Goal: Task Accomplishment & Management: Manage account settings

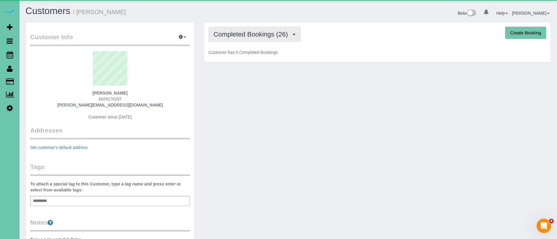
click at [242, 31] on span "Completed Bookings (26)" at bounding box center [252, 34] width 77 height 7
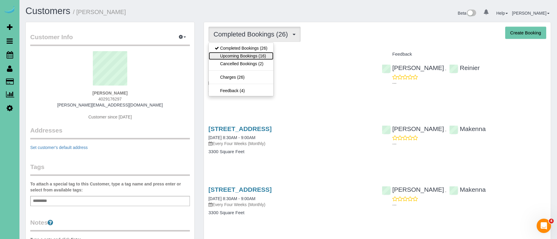
click at [257, 56] on link "Upcoming Bookings (16)" at bounding box center [241, 56] width 65 height 8
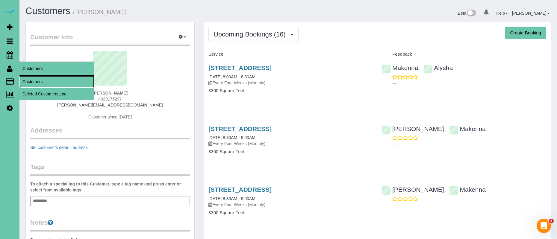
click at [54, 83] on link "Customers" at bounding box center [56, 82] width 75 height 12
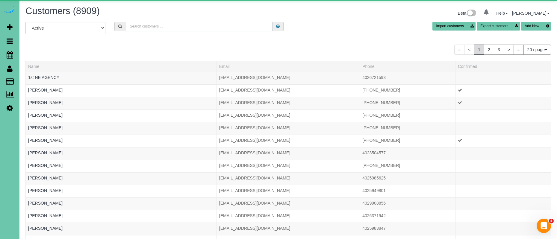
click at [144, 28] on input "text" at bounding box center [199, 26] width 147 height 9
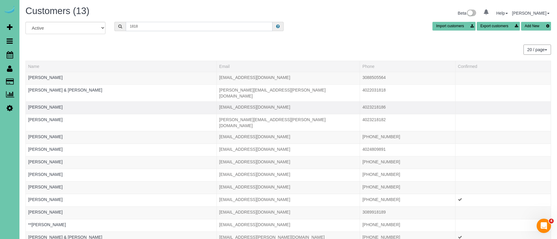
scroll to position [40, 0]
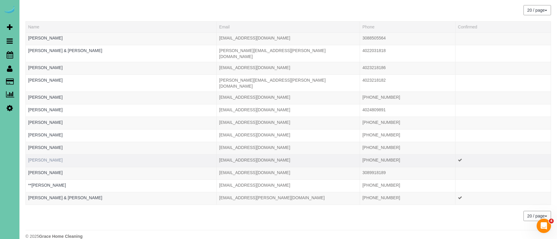
type input "1818"
click at [63, 158] on link "[PERSON_NAME]" at bounding box center [45, 160] width 34 height 5
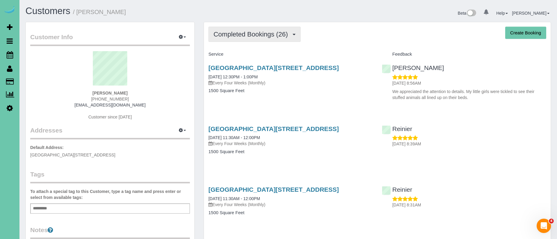
click at [246, 39] on button "Completed Bookings (26)" at bounding box center [254, 34] width 92 height 15
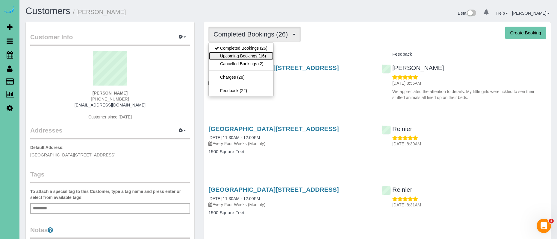
click at [250, 58] on link "Upcoming Bookings (16)" at bounding box center [241, 56] width 65 height 8
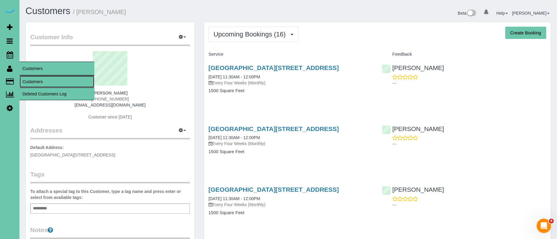
click at [38, 80] on link "Customers" at bounding box center [56, 82] width 75 height 12
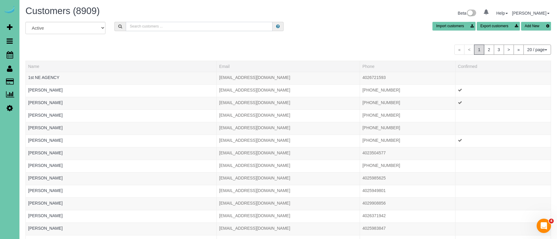
click at [137, 26] on input "text" at bounding box center [199, 26] width 147 height 9
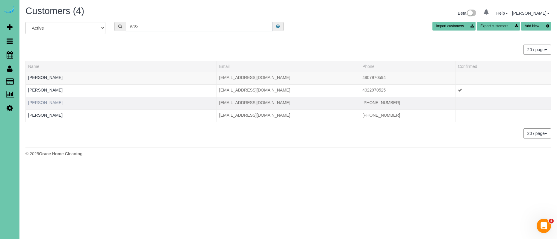
type input "9705"
click at [48, 102] on link "[PERSON_NAME]" at bounding box center [45, 102] width 34 height 5
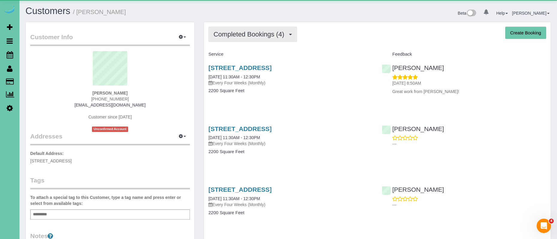
click at [271, 33] on span "Completed Bookings (4)" at bounding box center [251, 34] width 74 height 7
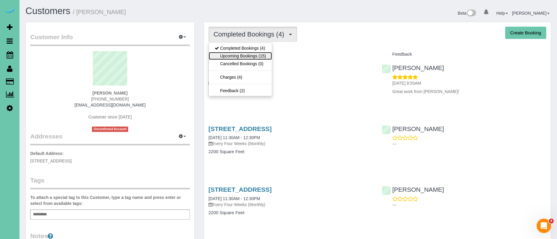
click at [264, 55] on link "Upcoming Bookings (15)" at bounding box center [240, 56] width 63 height 8
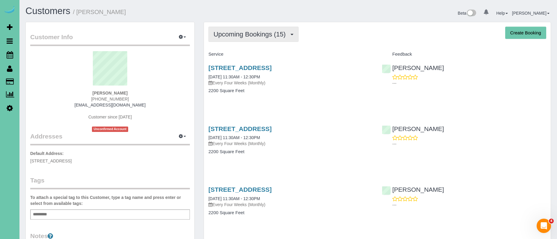
click at [242, 31] on span "Upcoming Bookings (15)" at bounding box center [251, 34] width 75 height 7
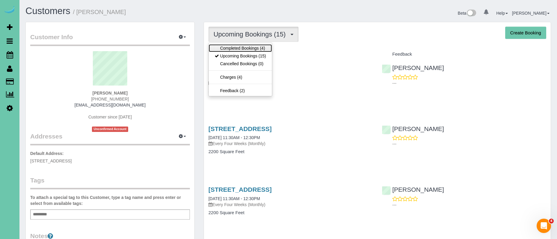
click at [242, 48] on link "Completed Bookings (4)" at bounding box center [240, 48] width 63 height 8
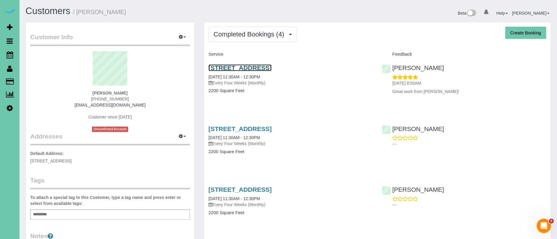
click at [263, 67] on link "[STREET_ADDRESS]" at bounding box center [239, 67] width 63 height 7
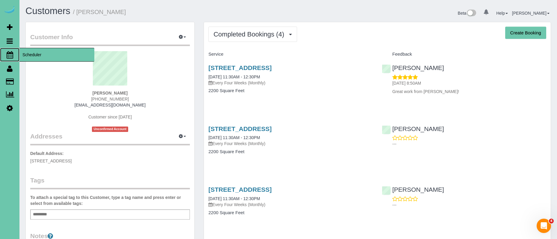
click at [52, 58] on span "Scheduler" at bounding box center [56, 55] width 75 height 14
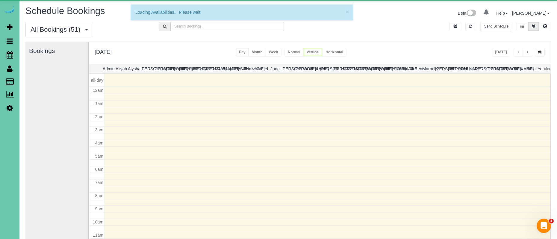
scroll to position [79, 0]
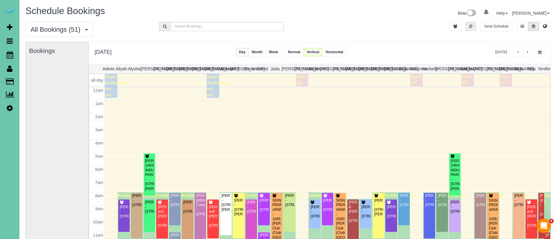
click at [470, 27] on icon "button" at bounding box center [470, 27] width 3 height 4
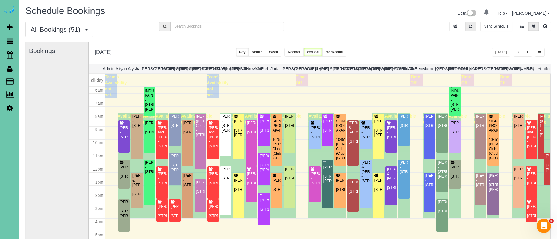
click at [470, 27] on icon "button" at bounding box center [470, 27] width 3 height 4
click at [527, 53] on span "button" at bounding box center [527, 53] width 3 height 4
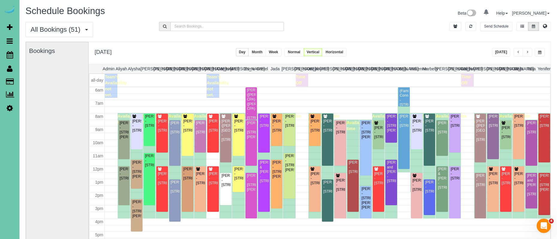
click at [528, 52] on span "button" at bounding box center [527, 53] width 3 height 4
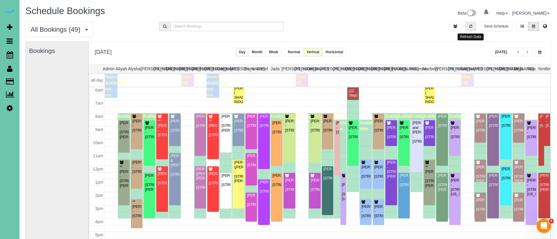
click at [468, 26] on button "button" at bounding box center [470, 26] width 11 height 9
click at [546, 128] on div "[PERSON_NAME] - [STREET_ADDRESS]" at bounding box center [547, 121] width 4 height 14
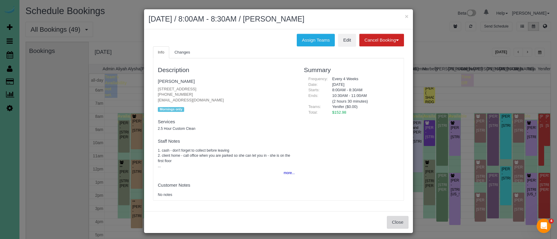
scroll to position [1, 0]
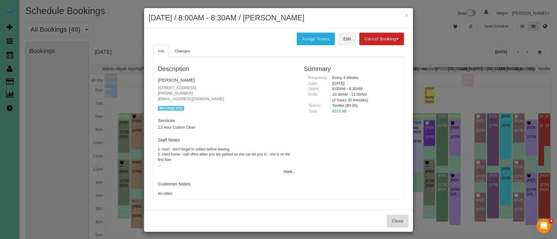
click at [400, 217] on button "Close" at bounding box center [398, 221] width 22 height 13
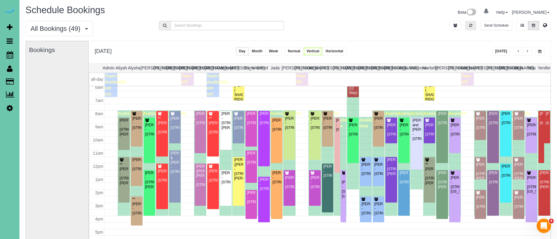
scroll to position [0, 0]
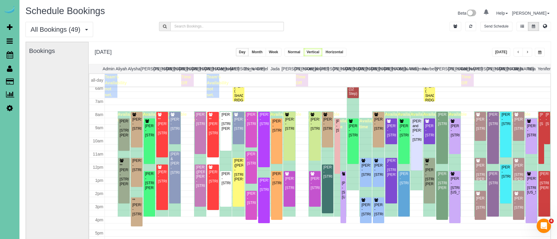
click at [518, 52] on span "button" at bounding box center [518, 53] width 3 height 4
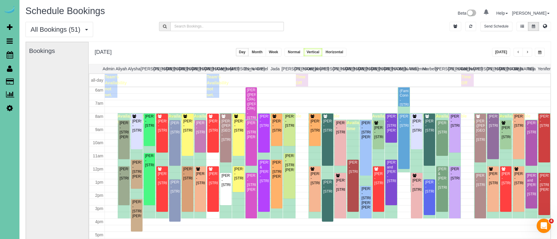
scroll to position [79, 0]
click at [518, 55] on button "button" at bounding box center [519, 52] width 10 height 9
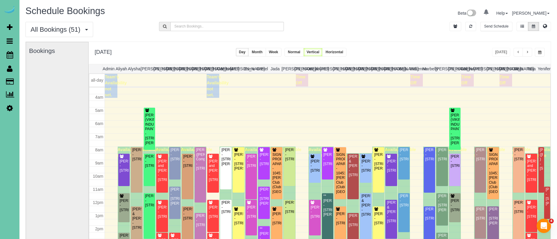
scroll to position [55, 0]
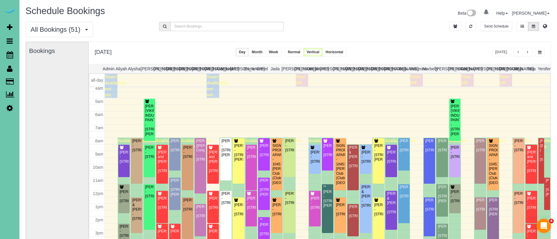
click at [541, 53] on button "button" at bounding box center [540, 52] width 10 height 9
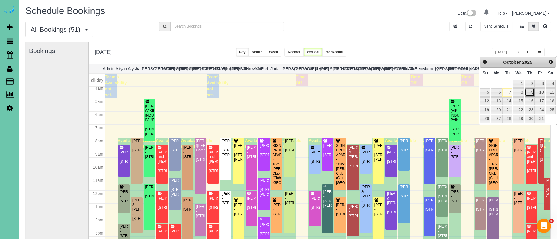
click at [533, 92] on link "9" at bounding box center [530, 92] width 10 height 8
type input "**********"
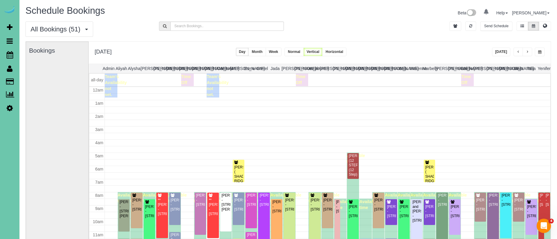
scroll to position [79, 0]
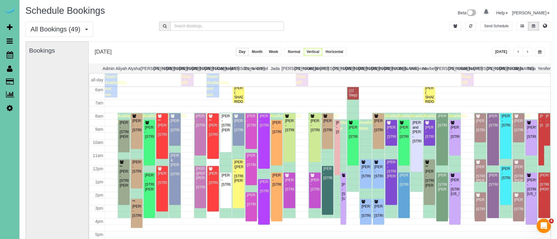
click at [518, 53] on span "button" at bounding box center [518, 52] width 3 height 4
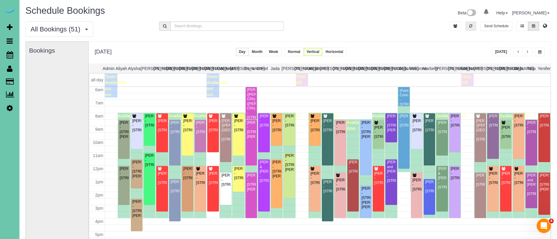
drag, startPoint x: 476, startPoint y: 23, endPoint x: 472, endPoint y: 25, distance: 4.8
click at [476, 23] on li at bounding box center [471, 26] width 14 height 9
drag, startPoint x: 472, startPoint y: 25, endPoint x: 506, endPoint y: 62, distance: 49.4
click at [472, 25] on button "button" at bounding box center [470, 26] width 11 height 9
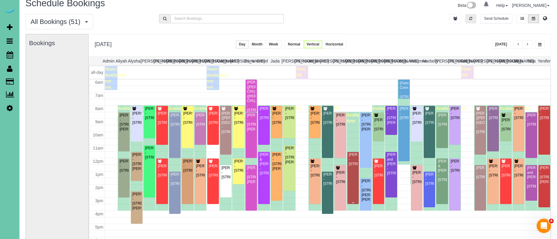
click at [355, 166] on div "[PERSON_NAME] - [STREET_ADDRESS]" at bounding box center [353, 160] width 9 height 14
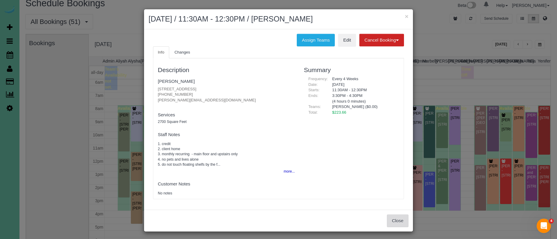
click at [398, 220] on button "Close" at bounding box center [398, 221] width 22 height 13
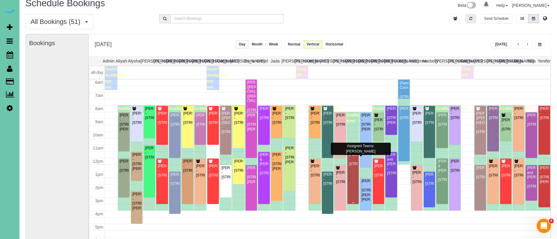
click at [355, 167] on div "[PERSON_NAME] - [STREET_ADDRESS]" at bounding box center [353, 160] width 9 height 14
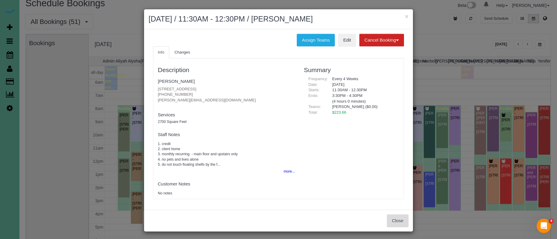
click at [403, 226] on button "Close" at bounding box center [398, 221] width 22 height 13
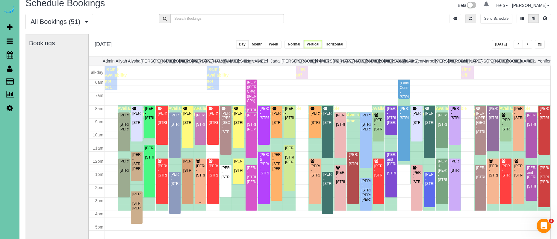
click at [199, 178] on div "[PERSON_NAME] - [STREET_ADDRESS]" at bounding box center [200, 171] width 9 height 14
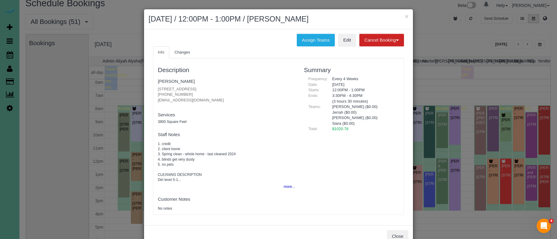
scroll to position [17, 0]
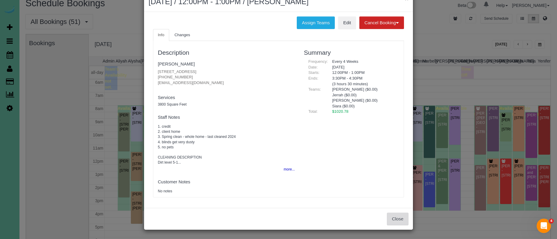
click at [391, 219] on button "Close" at bounding box center [398, 219] width 22 height 13
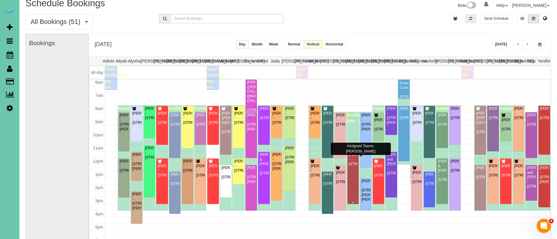
click at [355, 167] on div "[PERSON_NAME] - [STREET_ADDRESS]" at bounding box center [353, 160] width 9 height 14
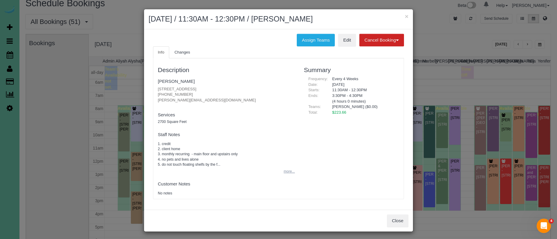
click at [291, 174] on button "more..." at bounding box center [287, 171] width 15 height 9
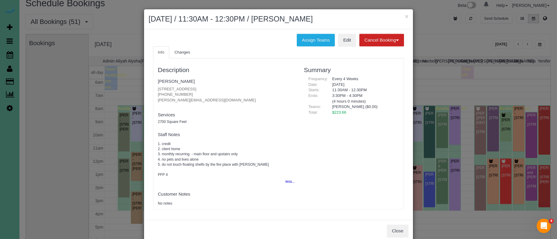
click at [238, 86] on fieldset "[PERSON_NAME] [STREET_ADDRESS] [PHONE_NUMBER] [PERSON_NAME][EMAIL_ADDRESS][DOMA…" at bounding box center [226, 91] width 137 height 31
drag, startPoint x: 237, startPoint y: 88, endPoint x: 130, endPoint y: 85, distance: 106.7
click at [130, 85] on div "× [DATE] / 11:30AM - 12:30PM / [PERSON_NAME] Assign Teams Edit Cancel Booking W…" at bounding box center [278, 119] width 557 height 239
copy p "[STREET_ADDRESS]"
click at [174, 81] on link "[PERSON_NAME]" at bounding box center [176, 81] width 37 height 5
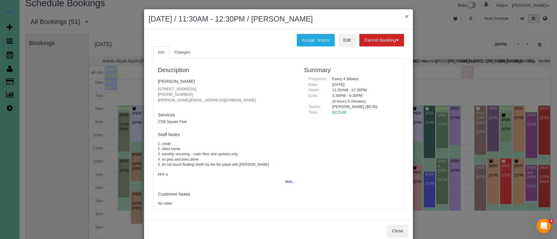
click at [406, 16] on button "×" at bounding box center [407, 16] width 4 height 6
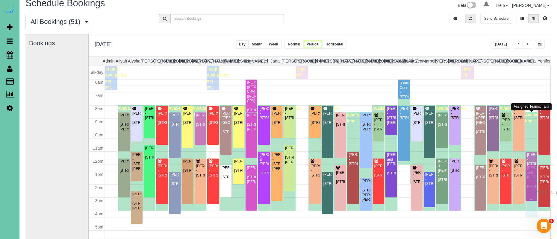
drag, startPoint x: 536, startPoint y: 192, endPoint x: 536, endPoint y: 207, distance: 15.0
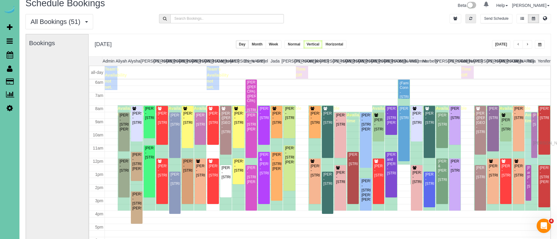
drag, startPoint x: 536, startPoint y: 201, endPoint x: 535, endPoint y: 142, distance: 59.0
click at [535, 189] on div "[PERSON_NAME] and [PERSON_NAME] - [STREET_ADDRESS]" at bounding box center [531, 177] width 9 height 23
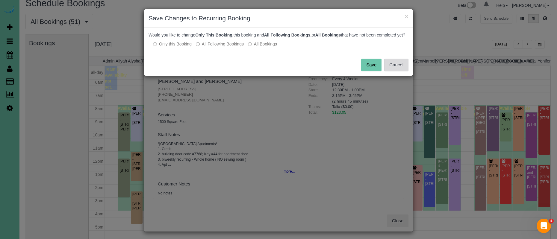
click at [400, 69] on button "Cancel" at bounding box center [396, 65] width 24 height 13
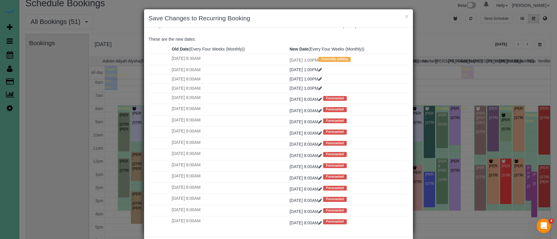
scroll to position [29, 0]
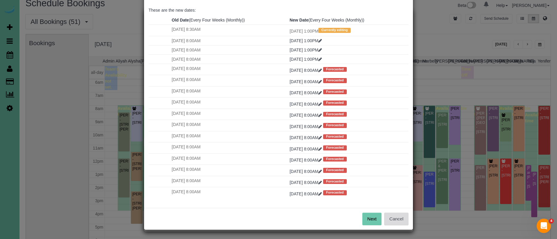
click at [400, 221] on button "Cancel" at bounding box center [396, 219] width 24 height 13
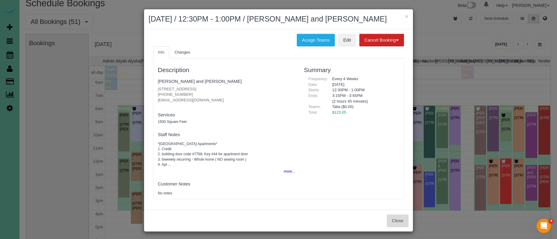
click at [403, 221] on button "Close" at bounding box center [398, 221] width 22 height 13
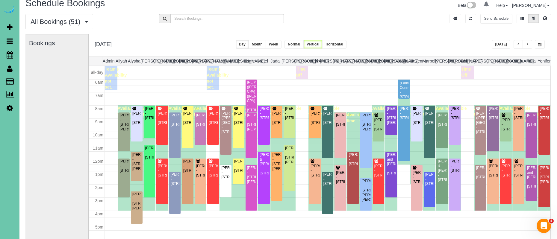
scroll to position [2, 0]
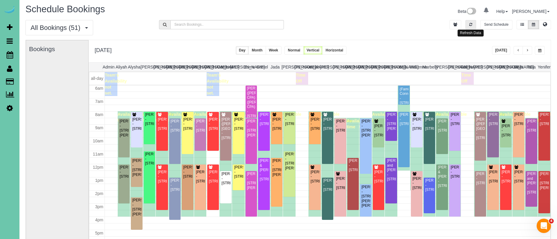
click at [470, 25] on icon "button" at bounding box center [470, 25] width 3 height 4
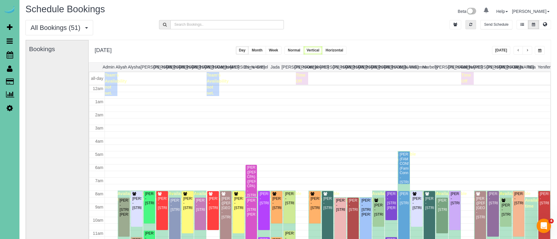
scroll to position [79, 0]
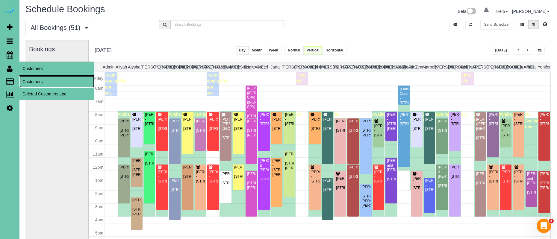
click at [32, 83] on link "Customers" at bounding box center [56, 82] width 75 height 12
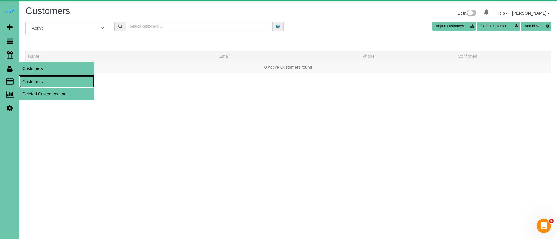
click at [34, 80] on link "Customers" at bounding box center [56, 82] width 75 height 12
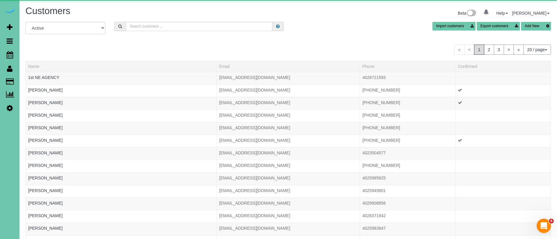
drag, startPoint x: 171, startPoint y: 20, endPoint x: 169, endPoint y: 29, distance: 9.0
click at [171, 20] on div "Customers Beta 0 Your Notifications You have 0 alerts Help Help Docs Take a Tou…" at bounding box center [288, 14] width 535 height 16
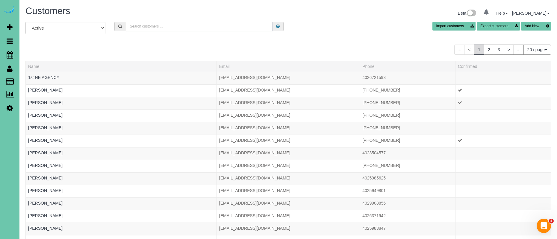
click at [169, 29] on input "text" at bounding box center [199, 26] width 147 height 9
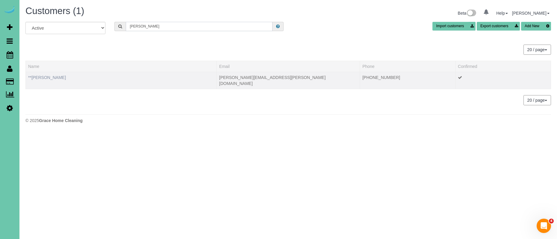
type input "[PERSON_NAME]"
click at [49, 79] on link "**[PERSON_NAME]" at bounding box center [47, 77] width 38 height 5
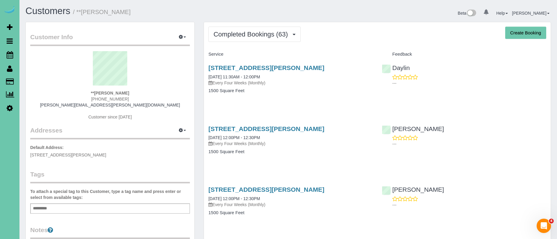
drag, startPoint x: 327, startPoint y: 68, endPoint x: 201, endPoint y: 72, distance: 126.8
copy link "[STREET_ADDRESS][PERSON_NAME]"
click at [283, 37] on span "Completed Bookings (63)" at bounding box center [252, 34] width 77 height 7
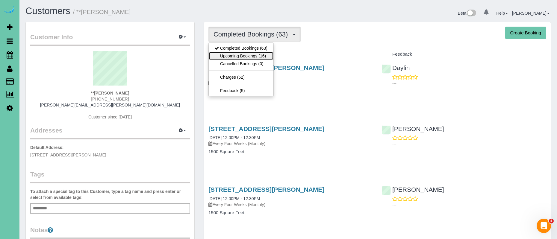
click at [259, 54] on link "Upcoming Bookings (16)" at bounding box center [241, 56] width 65 height 8
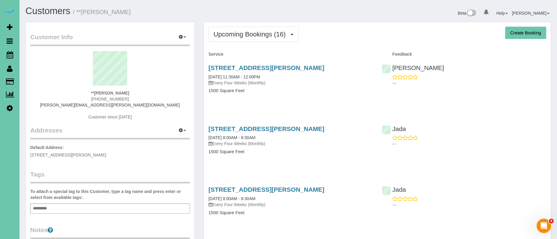
scroll to position [1, 0]
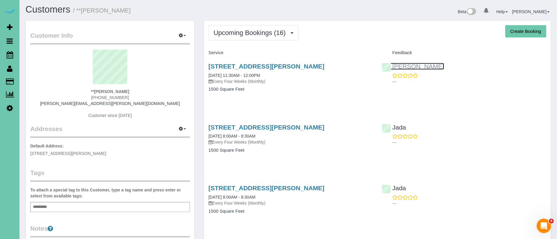
click at [401, 66] on link "[PERSON_NAME]" at bounding box center [413, 66] width 62 height 7
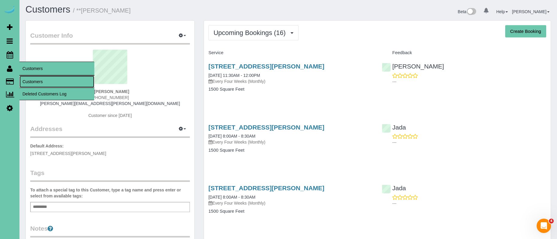
click at [33, 77] on link "Customers" at bounding box center [56, 82] width 75 height 12
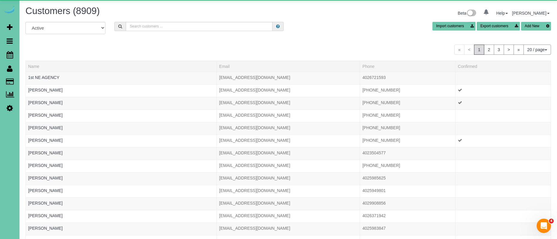
drag, startPoint x: 187, startPoint y: 32, endPoint x: 186, endPoint y: 27, distance: 4.8
click at [187, 31] on div "All Active Archived Import customers Export customers Add New" at bounding box center [288, 30] width 535 height 17
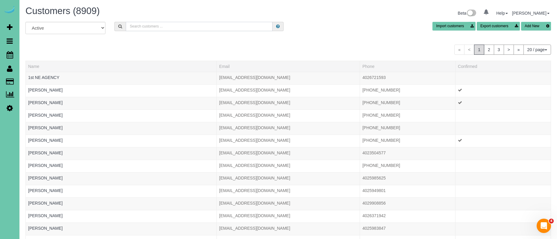
click at [186, 27] on input "text" at bounding box center [199, 26] width 147 height 9
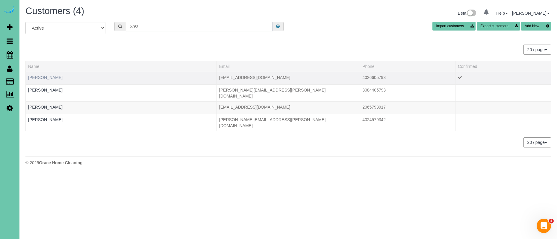
type input "5793"
click at [40, 76] on link "[PERSON_NAME]" at bounding box center [45, 77] width 34 height 5
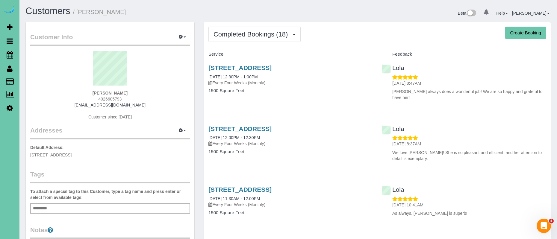
drag, startPoint x: 335, startPoint y: 70, endPoint x: 208, endPoint y: 68, distance: 127.0
click at [208, 68] on div "[STREET_ADDRESS] [DATE] 12:30PM - 1:00PM Every Four Weeks (Monthly) 1500 Square…" at bounding box center [290, 82] width 173 height 46
copy link "[STREET_ADDRESS]"
click at [247, 35] on span "Completed Bookings (18)" at bounding box center [252, 34] width 77 height 7
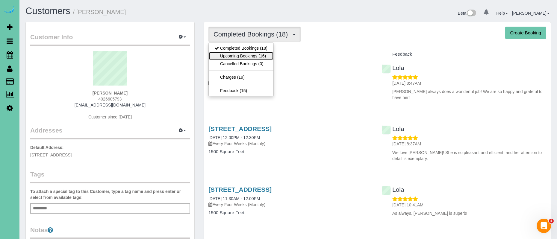
click at [266, 55] on link "Upcoming Bookings (16)" at bounding box center [241, 56] width 65 height 8
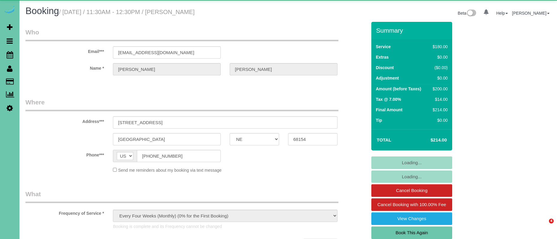
select select "NE"
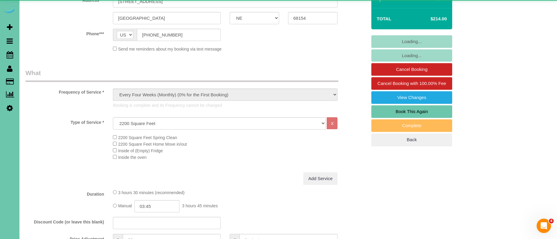
select select "object:662"
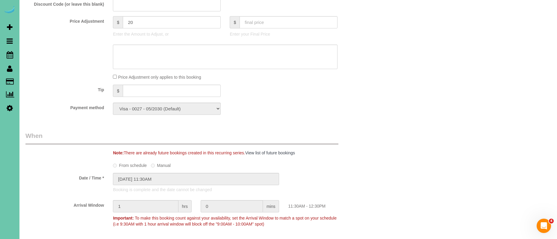
scroll to position [311, 0]
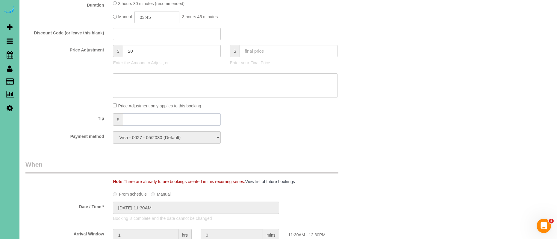
click at [177, 121] on input "text" at bounding box center [172, 120] width 98 height 12
type input "30"
click at [298, 112] on fieldset "What Frequency of Service * One Time Weekly (0% for the First Booking) Bi-Weekl…" at bounding box center [195, 13] width 341 height 269
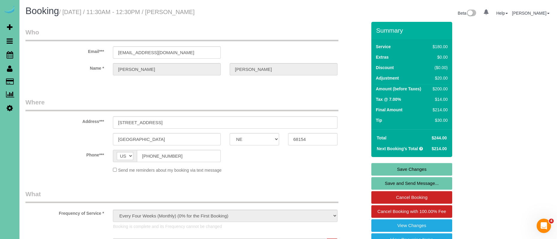
click at [420, 167] on link "Save Changes" at bounding box center [411, 169] width 81 height 13
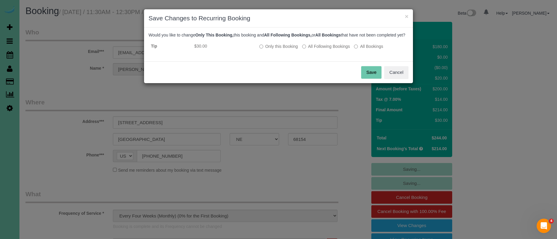
click at [374, 76] on button "Save" at bounding box center [371, 72] width 20 height 13
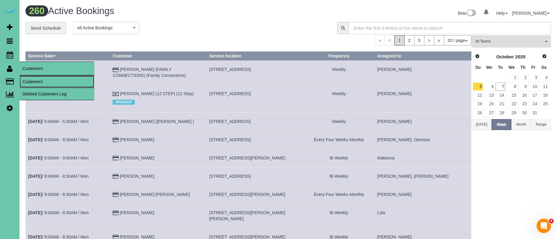
click at [36, 81] on link "Customers" at bounding box center [56, 82] width 75 height 12
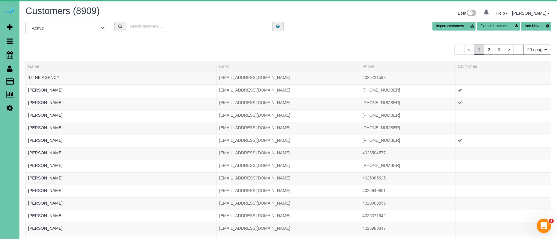
click at [151, 24] on input "text" at bounding box center [199, 26] width 147 height 9
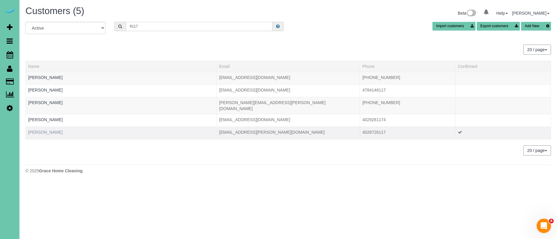
type input "6117"
click at [49, 130] on link "Phyllis Brunken" at bounding box center [45, 132] width 34 height 5
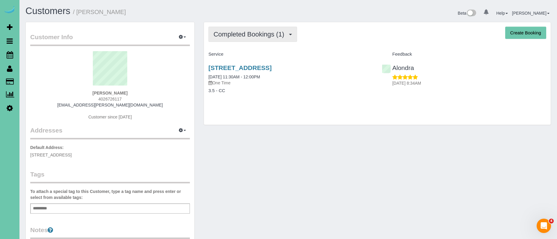
click at [283, 33] on span "Completed Bookings (1)" at bounding box center [251, 34] width 74 height 7
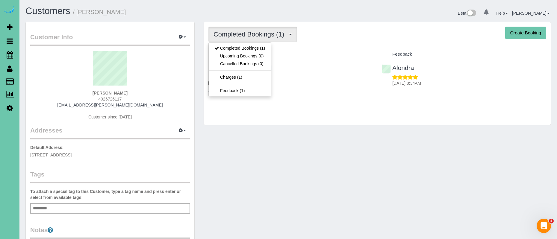
click at [301, 52] on h4 "Service" at bounding box center [290, 54] width 164 height 5
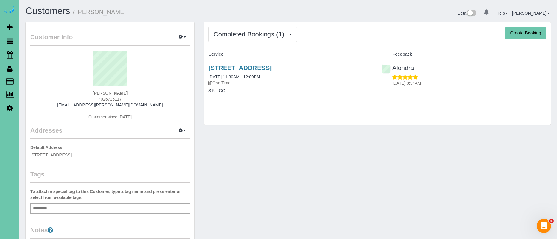
click at [261, 43] on div "Completed Bookings (1) Completed Bookings (1) Upcoming Bookings (0) Cancelled B…" at bounding box center [377, 73] width 347 height 103
click at [263, 38] on span "Completed Bookings (1)" at bounding box center [251, 34] width 74 height 7
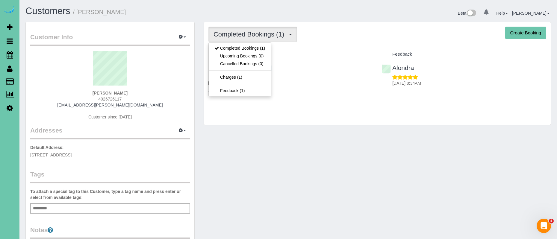
click at [284, 54] on h4 "Service" at bounding box center [290, 54] width 164 height 5
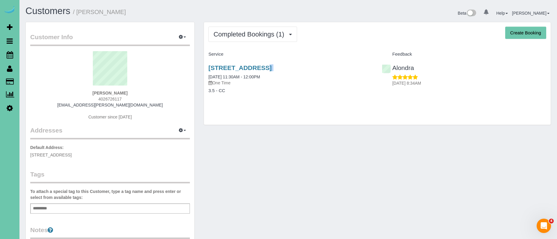
drag, startPoint x: 346, startPoint y: 66, endPoint x: 205, endPoint y: 68, distance: 141.7
click at [204, 68] on div "7014 South 183rd Street, Omaha, NE 68136 03/22/2022 11:30AM - 12:00PM One Time …" at bounding box center [290, 82] width 173 height 46
copy div "7014 South 183rd Street, Omaha, NE 68136"
click at [347, 46] on div "Completed Bookings (1) Completed Bookings (1) Upcoming Bookings (0) Cancelled B…" at bounding box center [377, 73] width 347 height 103
click at [181, 35] on icon "button" at bounding box center [181, 37] width 4 height 4
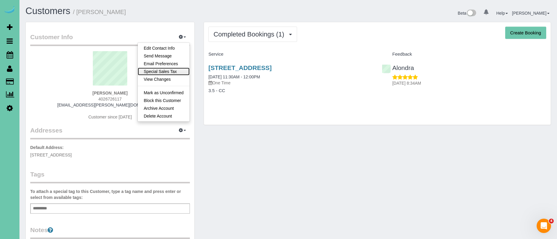
click at [176, 71] on link "Special Sales Tax" at bounding box center [164, 72] width 52 height 8
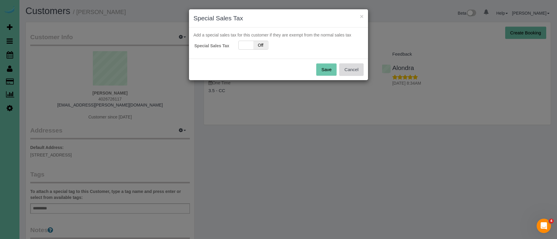
drag, startPoint x: 351, startPoint y: 76, endPoint x: 354, endPoint y: 73, distance: 4.2
click at [351, 76] on div "Save Cancel" at bounding box center [278, 70] width 179 height 22
click at [354, 71] on button "Cancel" at bounding box center [351, 69] width 24 height 13
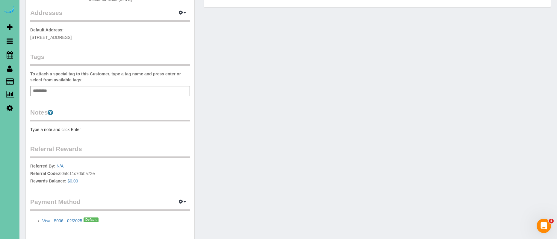
scroll to position [146, 0]
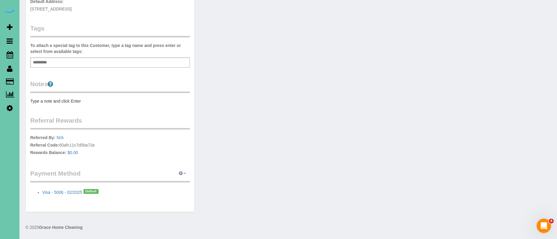
click at [180, 178] on button "button" at bounding box center [182, 173] width 15 height 9
click at [178, 192] on link "Add Credit/Debit Card" at bounding box center [162, 193] width 56 height 8
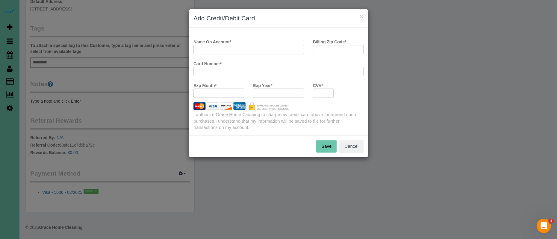
click at [260, 51] on input "Name On Account *" at bounding box center [248, 49] width 111 height 9
click at [356, 143] on button "Cancel" at bounding box center [351, 146] width 24 height 13
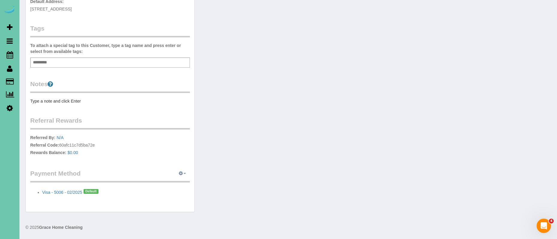
click at [179, 173] on icon "button" at bounding box center [181, 174] width 4 height 4
click at [172, 185] on link "View Payment Methods" at bounding box center [162, 185] width 56 height 8
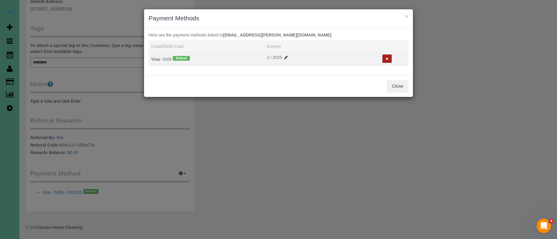
click at [388, 59] on button at bounding box center [386, 59] width 9 height 9
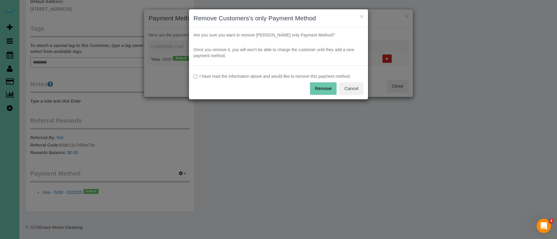
click at [226, 78] on label "I have read the information above and would like to remove this payment method." at bounding box center [278, 76] width 170 height 6
click at [325, 86] on button "Remove" at bounding box center [323, 88] width 27 height 13
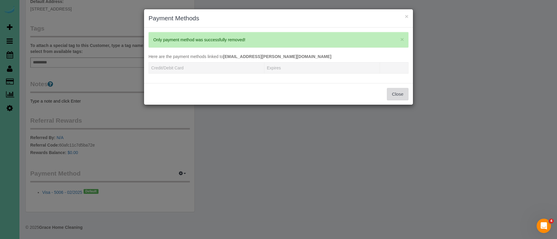
drag, startPoint x: 386, startPoint y: 94, endPoint x: 406, endPoint y: 91, distance: 19.9
click at [389, 93] on div "Close" at bounding box center [278, 94] width 269 height 22
click at [406, 91] on button "Close" at bounding box center [398, 94] width 22 height 13
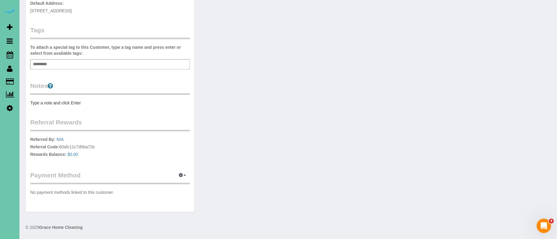
scroll to position [144, 0]
click at [184, 177] on button "button" at bounding box center [182, 175] width 15 height 9
click at [176, 193] on link "Add Credit/Debit Card" at bounding box center [162, 194] width 56 height 8
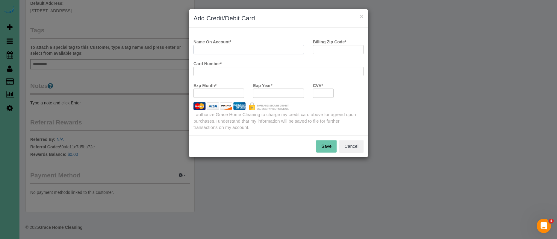
click at [235, 49] on input "Name On Account *" at bounding box center [248, 49] width 111 height 9
type input "Phyillis B"
click at [337, 51] on input "Billing Zip Code *" at bounding box center [338, 49] width 51 height 9
type input "68136"
click at [220, 90] on payment-method-fs-pay "Name On Account * Phyillis B Billing Zip Code * 68136 Card Number * Exp Month *…" at bounding box center [278, 70] width 170 height 66
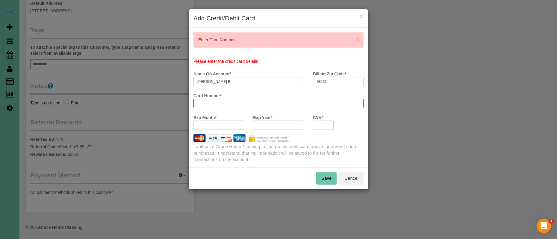
click at [267, 92] on div "Card Number *" at bounding box center [278, 99] width 179 height 17
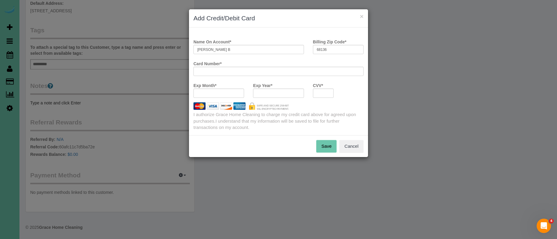
click at [322, 149] on button "Save" at bounding box center [326, 146] width 20 height 13
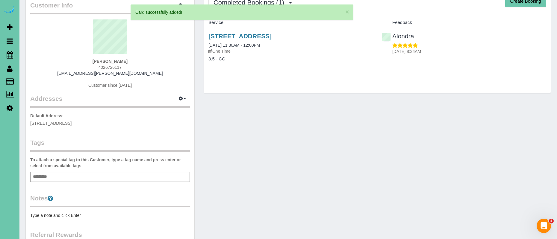
scroll to position [0, 0]
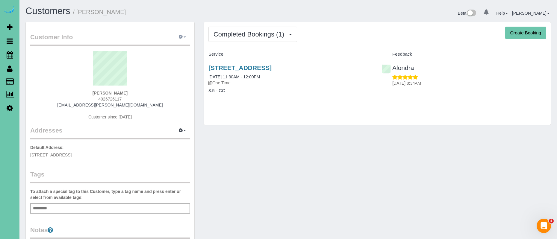
click at [184, 37] on span "button" at bounding box center [185, 37] width 2 height 1
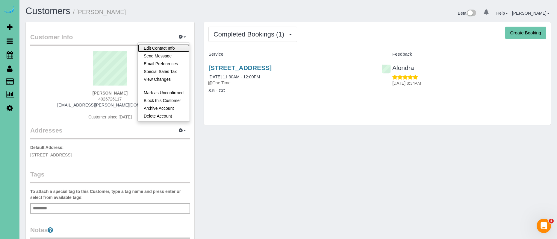
click at [172, 50] on link "Edit Contact Info" at bounding box center [164, 48] width 52 height 8
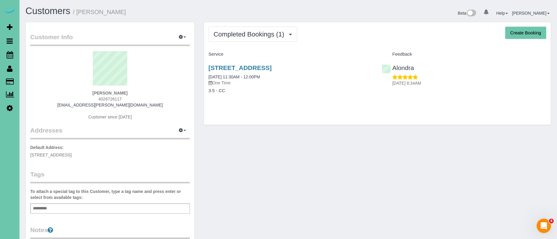
select select "NE"
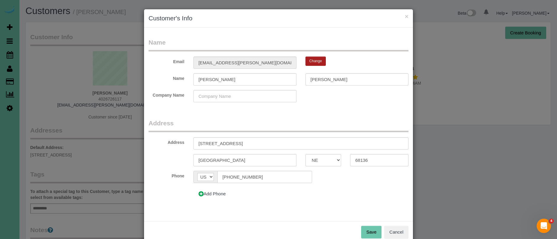
click at [314, 61] on button "Change" at bounding box center [315, 61] width 20 height 9
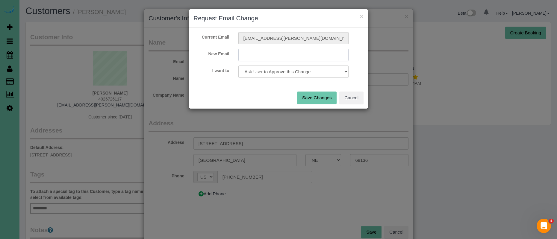
click at [322, 56] on input "text" at bounding box center [293, 55] width 111 height 12
type input "phyllisbrunken@gmail.com"
click at [318, 96] on button "Save Changes" at bounding box center [317, 98] width 40 height 13
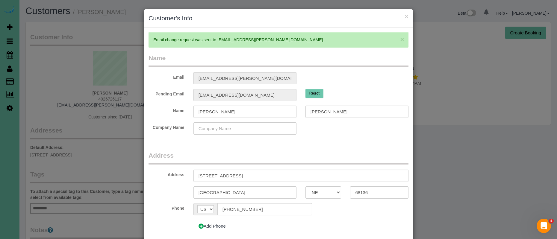
click at [333, 66] on legend "Name" at bounding box center [279, 60] width 260 height 13
click at [320, 92] on button "Reject" at bounding box center [314, 93] width 18 height 9
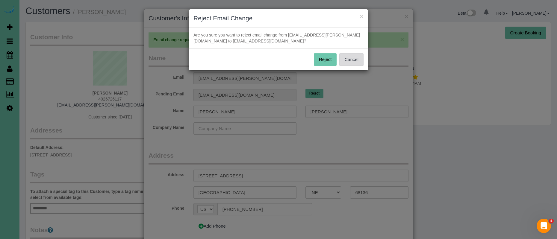
click at [353, 60] on button "Cancel" at bounding box center [351, 59] width 24 height 13
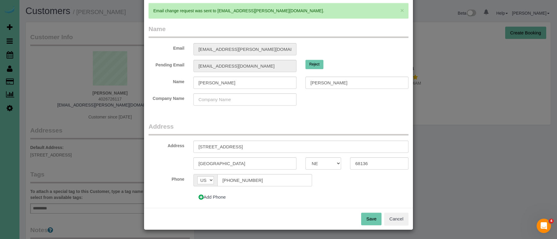
scroll to position [16, 0]
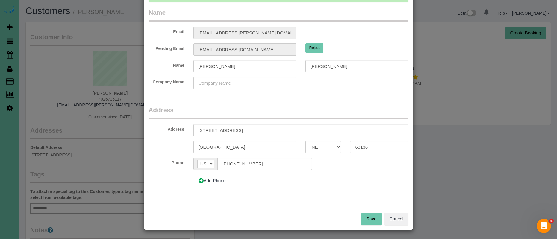
click at [369, 219] on button "Save" at bounding box center [371, 219] width 20 height 13
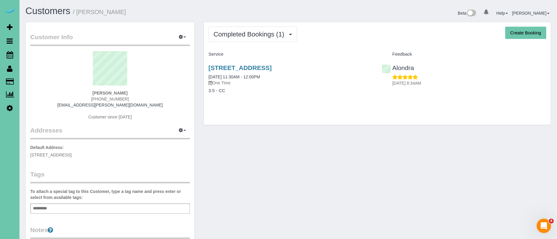
click at [527, 31] on button "Create Booking" at bounding box center [525, 33] width 41 height 13
select select "NE"
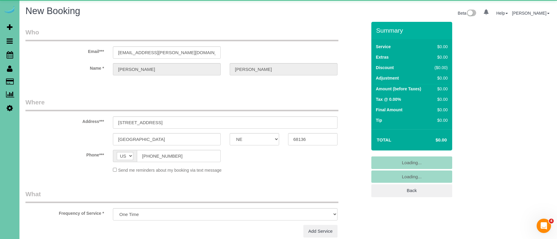
select select "object:2661"
select select "string:fspay-46436dd9-451e-4c7d-8457-37f2db14a9df"
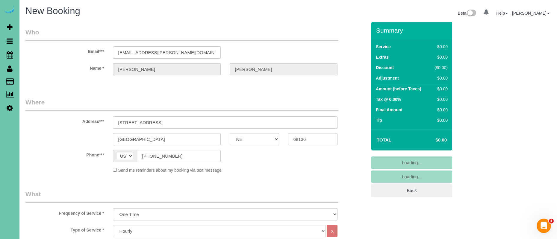
select select "object:2846"
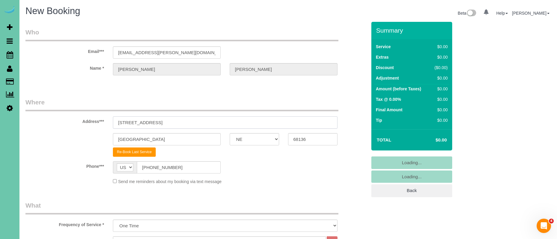
drag, startPoint x: 188, startPoint y: 120, endPoint x: 45, endPoint y: 115, distance: 143.2
click at [45, 115] on div "Address*** 7014 South 183rd Street" at bounding box center [196, 113] width 350 height 31
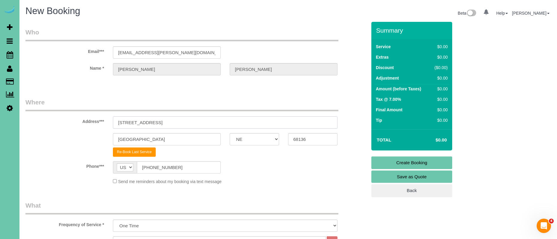
paste input "21711 Woolworth Ave, Elkhorn, NE 68022"
type input "21711 Woolworth Ave, Elkhorn, NE 68022"
drag, startPoint x: 152, startPoint y: 139, endPoint x: 87, endPoint y: 137, distance: 64.1
click at [87, 137] on div "Omaha AK AL AR AZ CA CO CT DC DE FL GA HI IA ID IL IN KS KY LA MA MD ME MI MN M…" at bounding box center [196, 139] width 350 height 12
type input "Elkhorn"
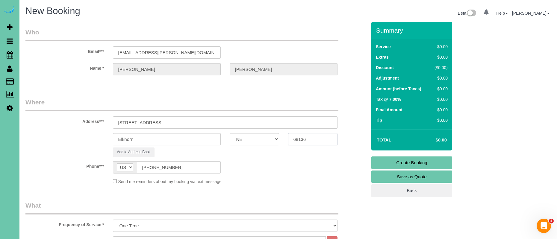
drag, startPoint x: 314, startPoint y: 141, endPoint x: 250, endPoint y: 140, distance: 64.4
click at [251, 140] on div "Elkhorn AK AL AR AZ CA CO CT DC DE FL GA HI IA ID IL IN KS KY LA MA MD ME MI MN…" at bounding box center [196, 139] width 350 height 12
type input "68022"
drag, startPoint x: 218, startPoint y: 122, endPoint x: 163, endPoint y: 122, distance: 55.4
click at [163, 122] on input "21711 Woolworth Ave, Elkhorn, NE 68022" at bounding box center [225, 123] width 225 height 12
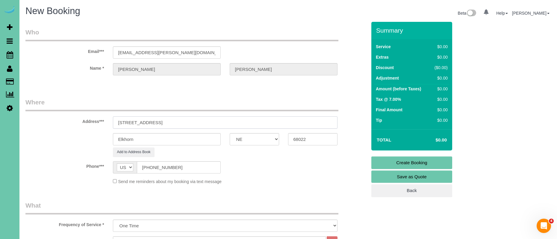
type input "21711 Woolworth Ave"
click at [192, 170] on input "(402) 672-6117" at bounding box center [179, 167] width 84 height 12
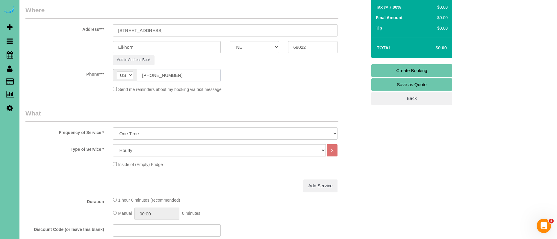
scroll to position [99, 0]
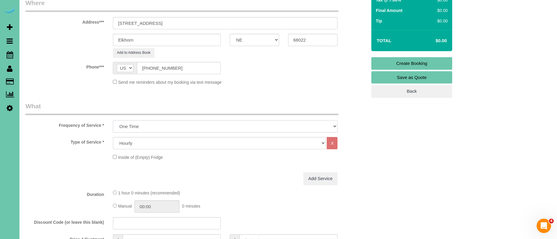
click at [183, 125] on select "One Time Weekly (0% for the First Booking) Bi-Weekly (0% for the First Booking)…" at bounding box center [225, 126] width 225 height 12
click at [113, 120] on select "One Time Weekly (0% for the First Booking) Bi-Weekly (0% for the First Booking)…" at bounding box center [225, 126] width 225 height 12
click at [151, 142] on select "Hourly 2.5 Hour Custom Clean 3.5 Hour Custom Clean commercial 1000 Square Feet …" at bounding box center [219, 143] width 213 height 12
click at [113, 137] on select "Hourly 2.5 Hour Custom Clean 3.5 Hour Custom Clean commercial 1000 Square Feet …" at bounding box center [219, 143] width 213 height 12
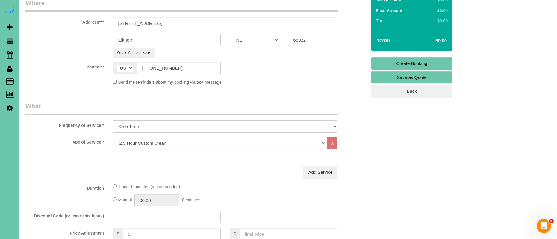
click at [159, 142] on select "Hourly 2.5 Hour Custom Clean 3.5 Hour Custom Clean commercial 1000 Square Feet …" at bounding box center [219, 143] width 213 height 12
select select "160"
click at [113, 137] on select "Hourly 2.5 Hour Custom Clean 3.5 Hour Custom Clean commercial 1000 Square Feet …" at bounding box center [219, 143] width 213 height 12
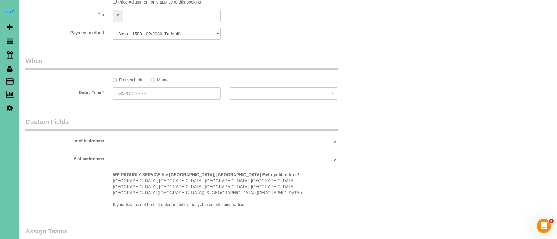
scroll to position [363, 0]
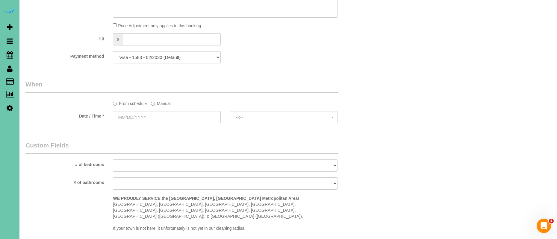
click at [163, 105] on label "Manual" at bounding box center [161, 103] width 20 height 8
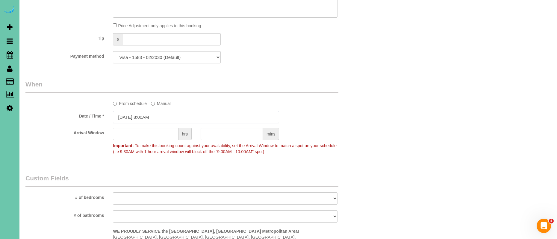
click at [131, 117] on input "10/07/2025 8:00AM" at bounding box center [196, 117] width 166 height 12
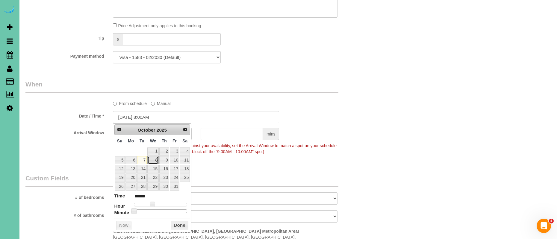
click at [156, 158] on link "8" at bounding box center [152, 160] width 11 height 8
type input "10/08/2025 8:05AM"
type input "******"
type input "10/08/2025 8:10AM"
type input "******"
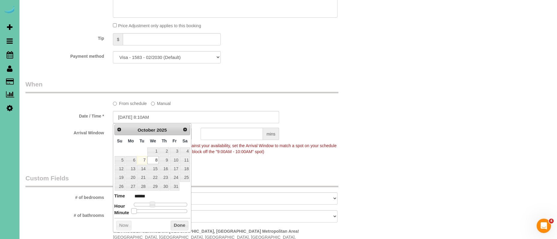
type input "10/08/2025 8:15AM"
type input "******"
type input "10/08/2025 8:20AM"
type input "******"
type input "10/08/2025 8:25AM"
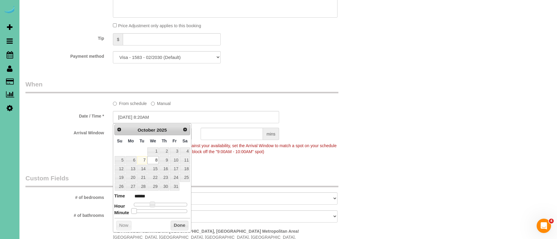
type input "******"
type input "10/08/2025 8:30AM"
type input "******"
drag, startPoint x: 134, startPoint y: 212, endPoint x: 187, endPoint y: 227, distance: 55.2
click at [162, 213] on span at bounding box center [162, 210] width 5 height 5
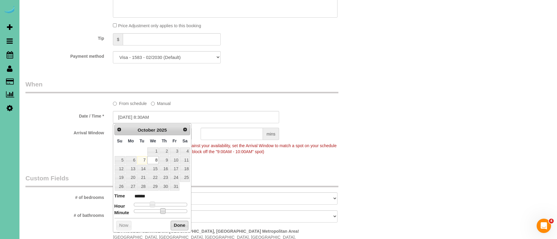
click at [187, 226] on button "Done" at bounding box center [180, 226] width 18 height 10
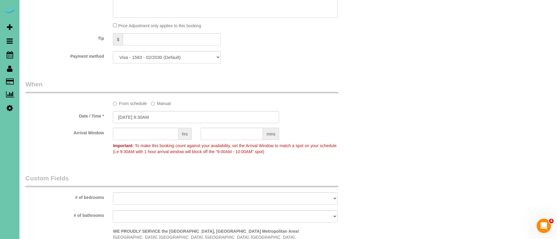
drag, startPoint x: 223, startPoint y: 143, endPoint x: 223, endPoint y: 136, distance: 6.9
click at [223, 142] on p "Important: To make this booking count against your availability, set the Arriva…" at bounding box center [225, 147] width 234 height 13
click at [223, 129] on input "text" at bounding box center [232, 134] width 62 height 12
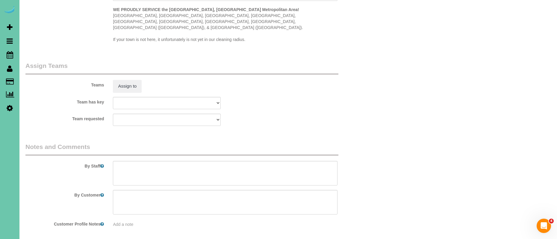
scroll to position [588, 0]
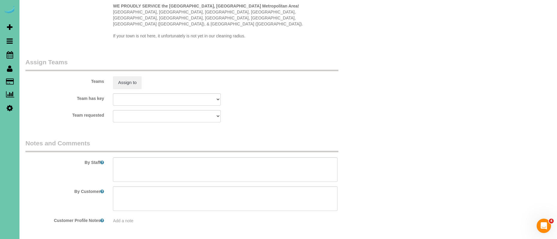
type input "30"
click at [163, 166] on textarea at bounding box center [225, 170] width 225 height 25
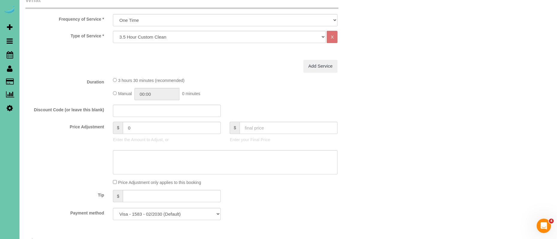
scroll to position [598, 0]
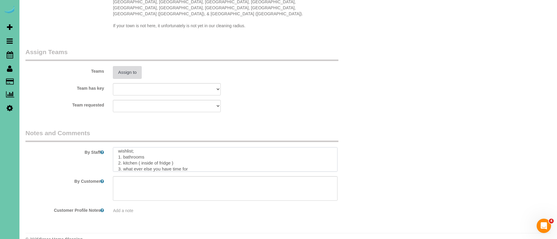
type textarea "1. credit 2. client home 3. One time clean - 3.5 custom clean - new client 4. h…"
click at [126, 66] on button "Assign to" at bounding box center [127, 72] width 29 height 13
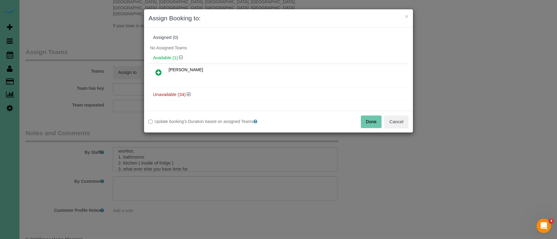
click at [158, 72] on icon at bounding box center [158, 72] width 6 height 7
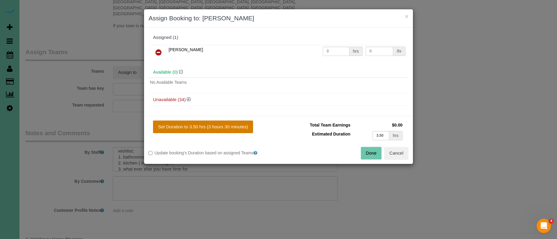
drag, startPoint x: 208, startPoint y: 125, endPoint x: 204, endPoint y: 125, distance: 4.5
click at [208, 125] on button "Set Duration to 3.50 hrs (3 hours 30 minutes)" at bounding box center [203, 127] width 100 height 13
type input "3.50"
click at [364, 153] on button "Done" at bounding box center [371, 153] width 21 height 13
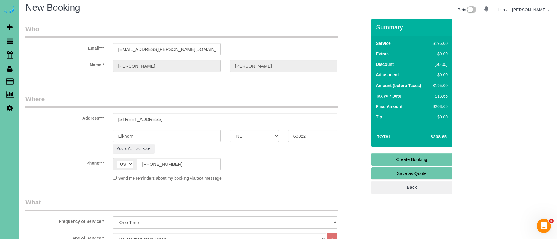
scroll to position [0, 0]
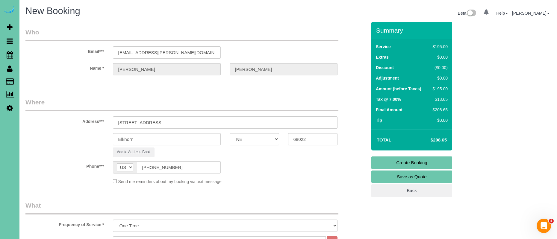
click at [429, 159] on link "Create Booking" at bounding box center [411, 163] width 81 height 13
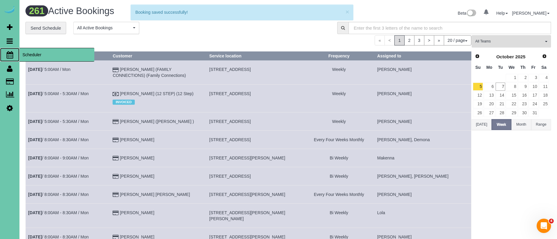
click at [41, 54] on span "Scheduler" at bounding box center [56, 55] width 75 height 14
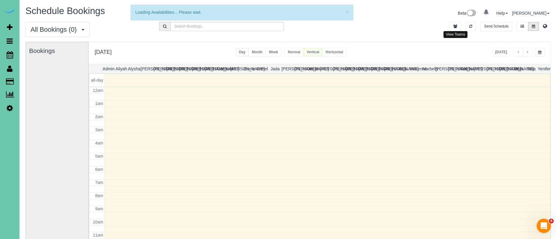
scroll to position [79, 0]
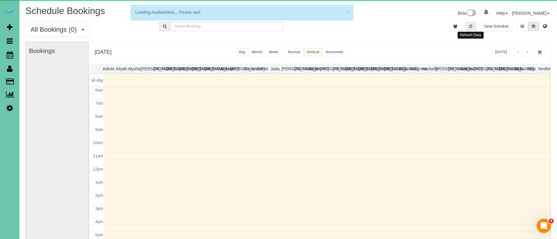
click at [468, 26] on button "button" at bounding box center [470, 26] width 11 height 9
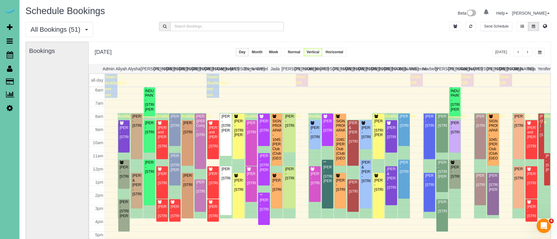
click at [528, 51] on span "button" at bounding box center [527, 53] width 3 height 4
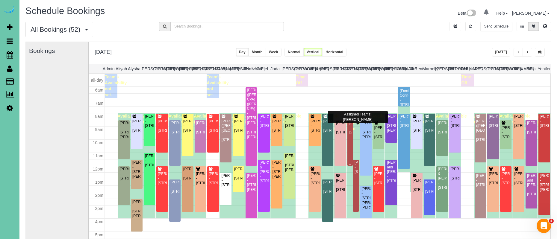
click at [351, 135] on div "[PERSON_NAME] - [STREET_ADDRESS]" at bounding box center [350, 128] width 3 height 14
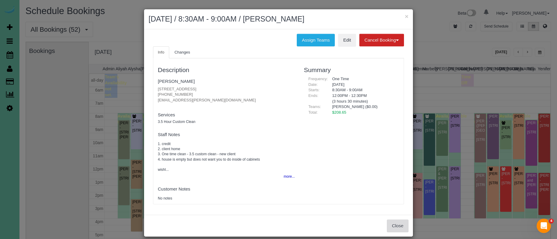
click at [393, 220] on button "Close" at bounding box center [398, 226] width 22 height 13
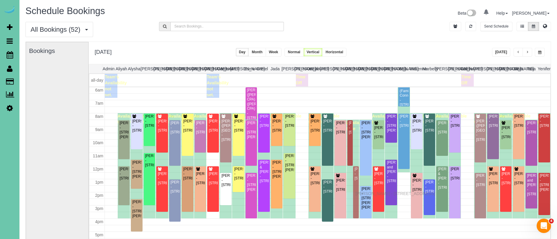
drag, startPoint x: 357, startPoint y: 184, endPoint x: 357, endPoint y: 193, distance: 9.3
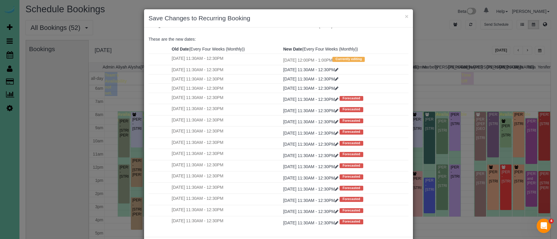
scroll to position [29, 0]
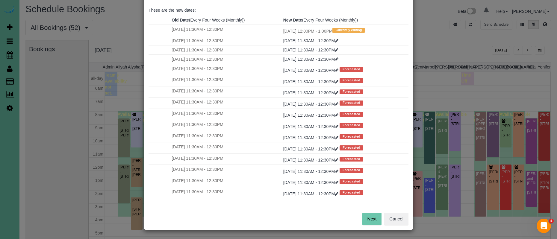
click at [373, 219] on button "Next" at bounding box center [371, 219] width 19 height 13
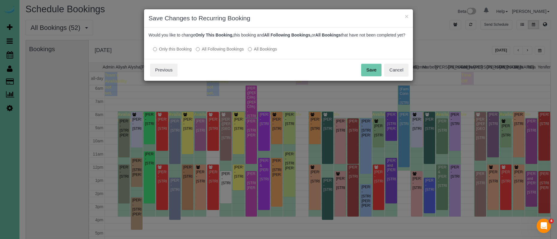
scroll to position [0, 0]
click at [375, 72] on button "Save" at bounding box center [371, 70] width 20 height 13
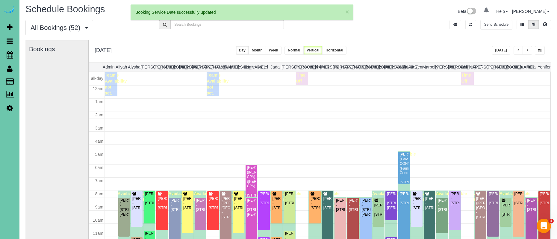
scroll to position [79, 0]
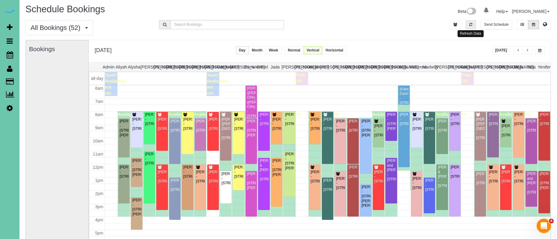
click at [471, 24] on icon "button" at bounding box center [470, 25] width 3 height 4
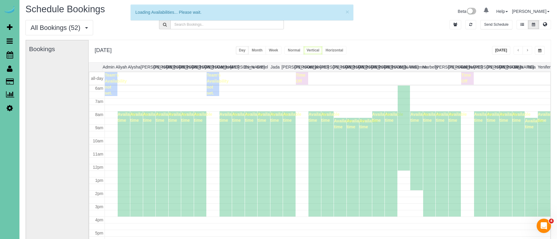
click at [501, 49] on button "[DATE]" at bounding box center [501, 50] width 19 height 9
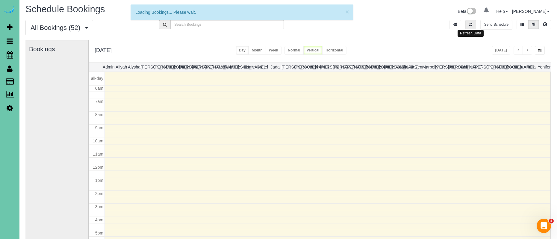
drag, startPoint x: 475, startPoint y: 25, endPoint x: 497, endPoint y: 52, distance: 35.1
click at [476, 23] on li at bounding box center [471, 24] width 14 height 9
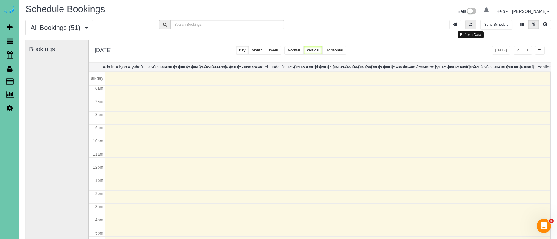
drag, startPoint x: 470, startPoint y: 24, endPoint x: 503, endPoint y: 49, distance: 41.7
click at [470, 25] on icon "button" at bounding box center [470, 25] width 3 height 4
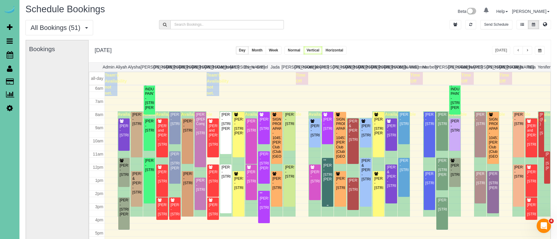
click at [329, 182] on div "**[PERSON_NAME] - [STREET_ADDRESS][PERSON_NAME]" at bounding box center [327, 170] width 9 height 23
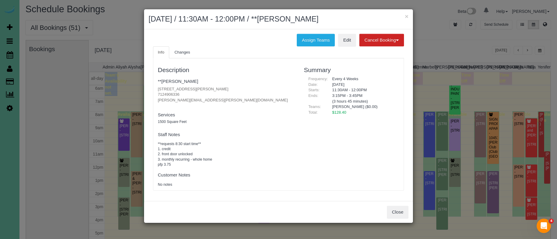
drag, startPoint x: 191, startPoint y: 94, endPoint x: 137, endPoint y: 92, distance: 54.5
click at [137, 92] on div "× October 07, 2025 / 11:30AM - 12:00PM / **Carrie Olson Assign Teams Edit Cance…" at bounding box center [278, 119] width 557 height 239
copy p "7124906336"
click at [394, 213] on button "Close" at bounding box center [398, 212] width 22 height 13
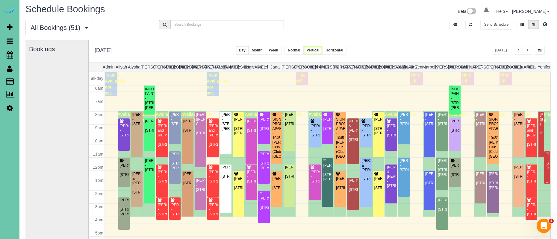
click at [546, 158] on div "[PERSON_NAME] - [STREET_ADDRESS][PERSON_NAME]" at bounding box center [547, 161] width 4 height 19
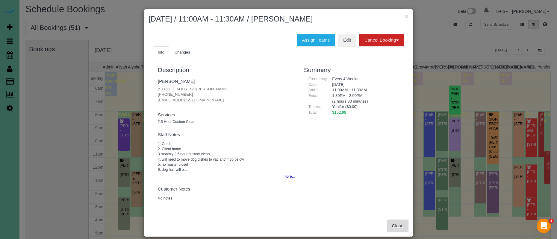
click at [393, 224] on button "Close" at bounding box center [398, 226] width 22 height 13
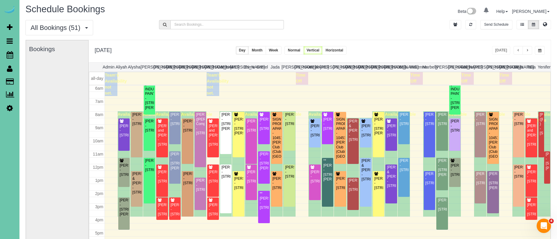
click at [532, 51] on button "button" at bounding box center [528, 50] width 10 height 9
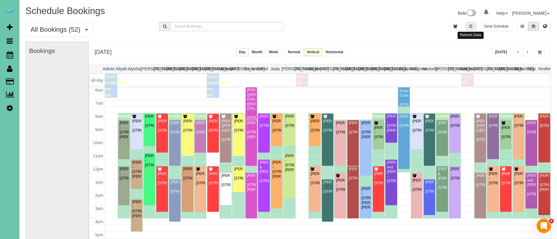
click at [471, 23] on button "button" at bounding box center [470, 26] width 11 height 9
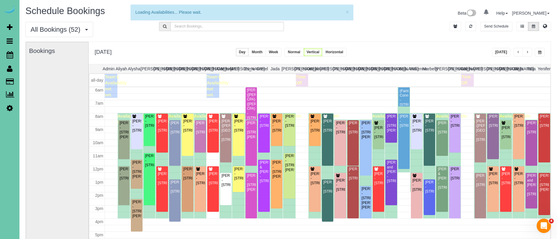
click at [501, 52] on button "[DATE]" at bounding box center [501, 52] width 19 height 9
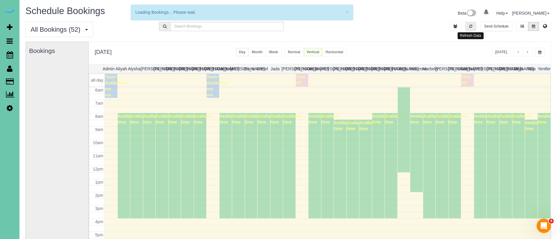
click at [474, 28] on button "button" at bounding box center [470, 26] width 11 height 9
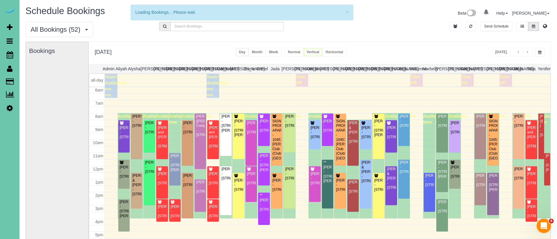
click at [540, 54] on span "button" at bounding box center [539, 53] width 3 height 4
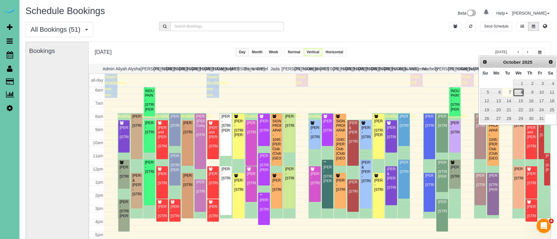
click at [521, 91] on link "8" at bounding box center [518, 92] width 11 height 8
type input "**********"
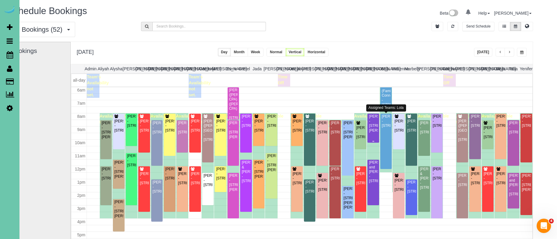
scroll to position [0, 17]
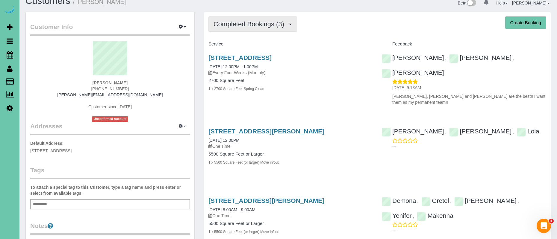
scroll to position [7, 0]
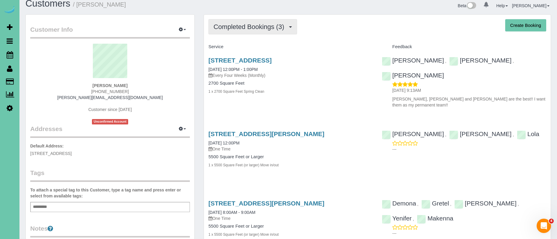
click at [232, 22] on button "Completed Bookings (3)" at bounding box center [252, 26] width 89 height 15
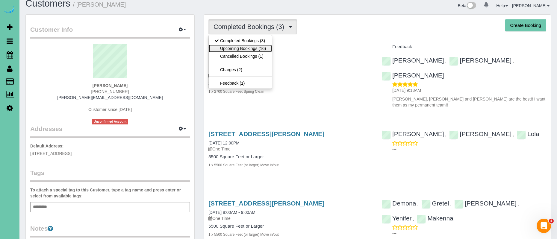
click at [257, 49] on link "Upcoming Bookings (16)" at bounding box center [240, 49] width 63 height 8
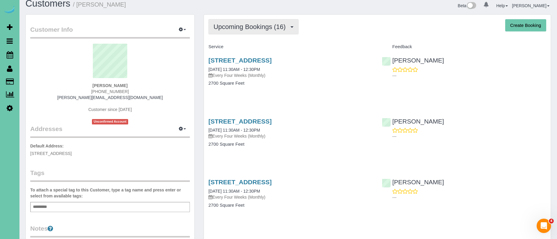
click at [272, 28] on span "Upcoming Bookings (16)" at bounding box center [251, 26] width 75 height 7
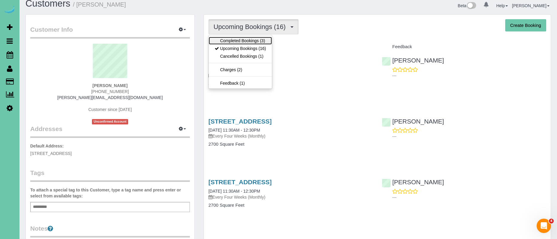
click at [263, 39] on link "Completed Bookings (3)" at bounding box center [240, 41] width 63 height 8
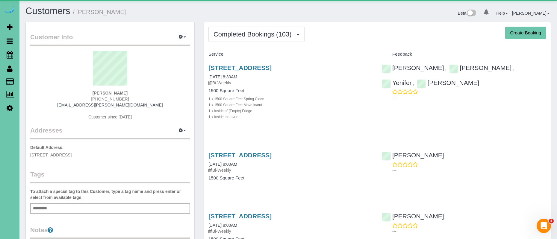
scroll to position [1642, 557]
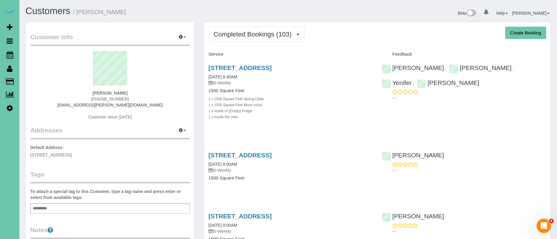
drag, startPoint x: 129, startPoint y: 99, endPoint x: 80, endPoint y: 98, distance: 49.1
click at [78, 99] on div "Alec Hildenbrand 701-833-1148 alec.hildenbrand@gmail.com Customer since 2021" at bounding box center [110, 88] width 160 height 75
copy span "701-833-1148"
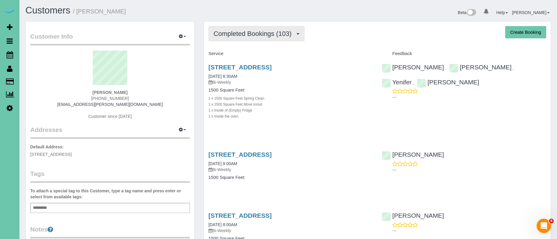
click at [248, 37] on span "Completed Bookings (103)" at bounding box center [254, 33] width 81 height 7
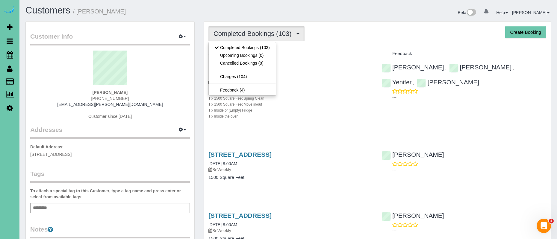
click at [306, 51] on div "Service" at bounding box center [290, 54] width 173 height 10
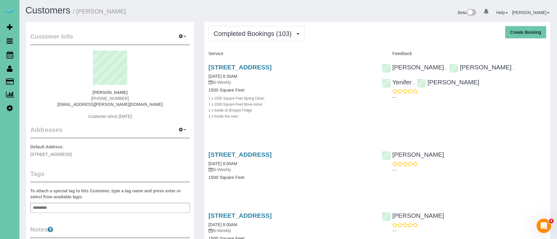
click at [130, 100] on div "Alec Hildenbrand 701-833-1148 alec.hildenbrand@gmail.com Customer since 2021" at bounding box center [110, 88] width 160 height 75
drag, startPoint x: 130, startPoint y: 99, endPoint x: 72, endPoint y: 99, distance: 58.4
click at [72, 99] on div "Alec Hildenbrand 701-833-1148 alec.hildenbrand@gmail.com Customer since 2021" at bounding box center [110, 88] width 160 height 75
copy span "701-833-1148"
